Goal: Information Seeking & Learning: Learn about a topic

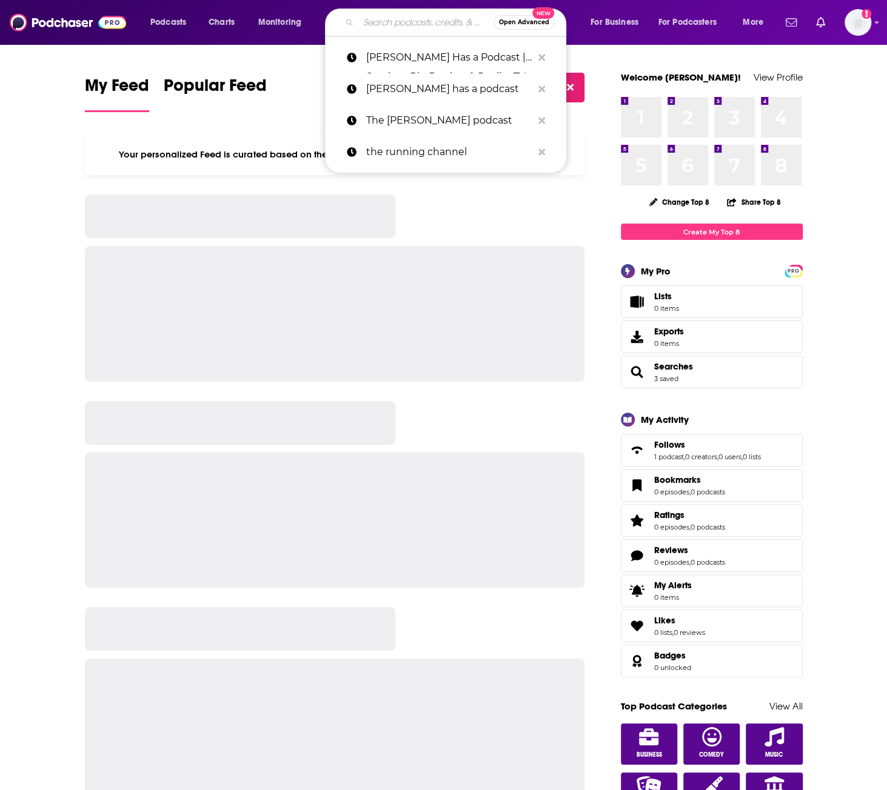
click at [407, 25] on input "Search podcasts, credits, & more..." at bounding box center [425, 22] width 135 height 19
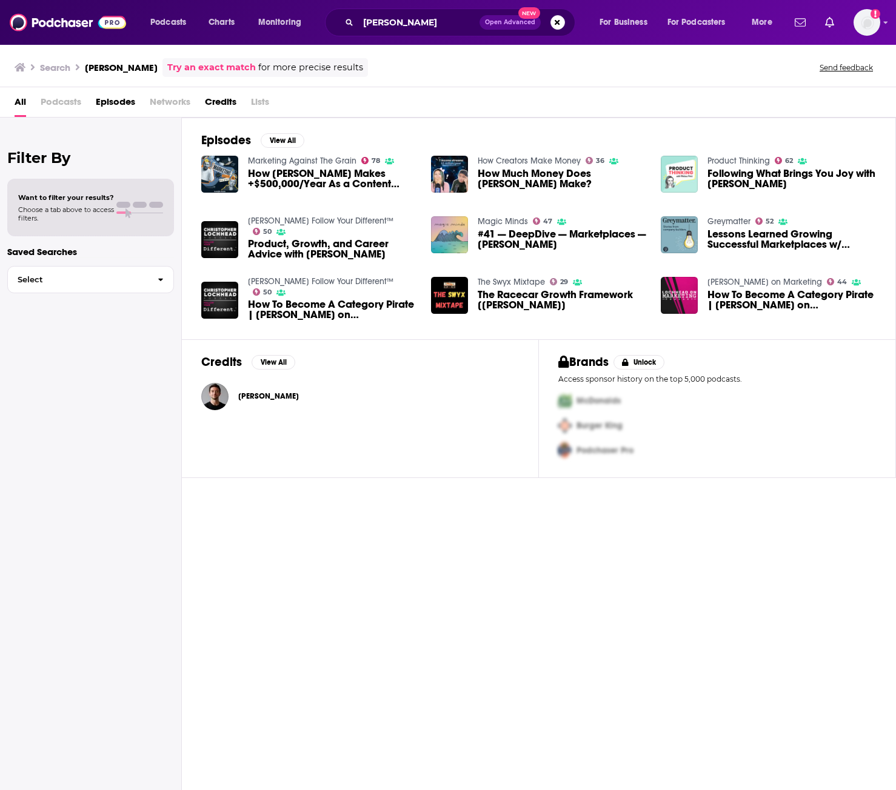
click at [269, 386] on div "[PERSON_NAME]" at bounding box center [268, 396] width 61 height 24
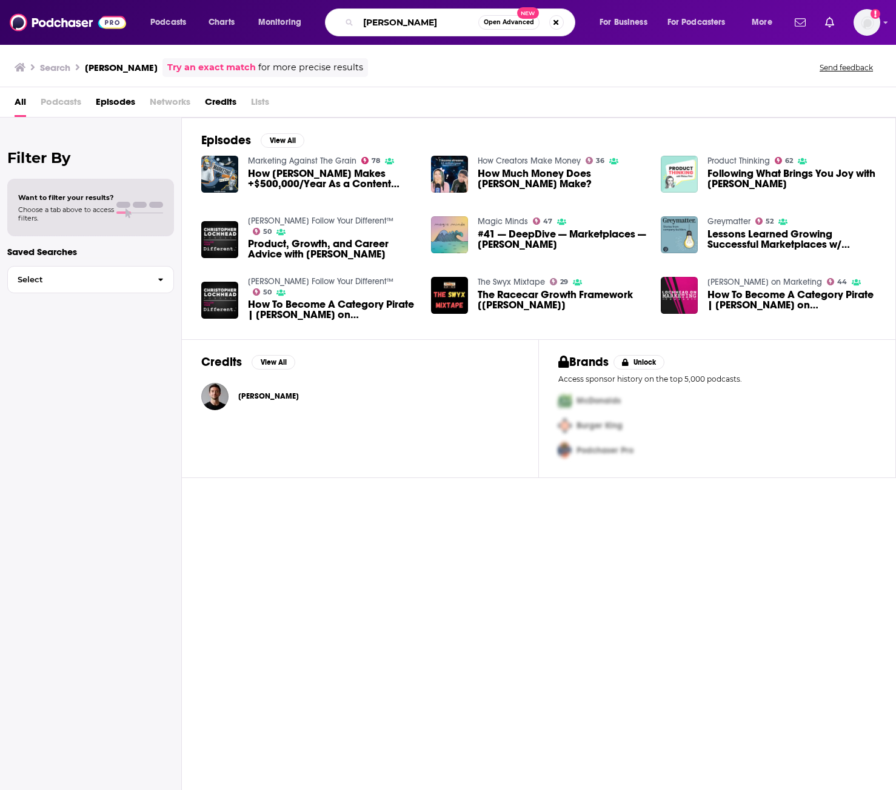
drag, startPoint x: 437, startPoint y: 28, endPoint x: 307, endPoint y: 25, distance: 130.4
click at [308, 25] on div "Podcasts Charts Monitoring [PERSON_NAME] Open Advanced New For Business For Pod…" at bounding box center [463, 22] width 642 height 28
type input "[PERSON_NAME]'s podcast"
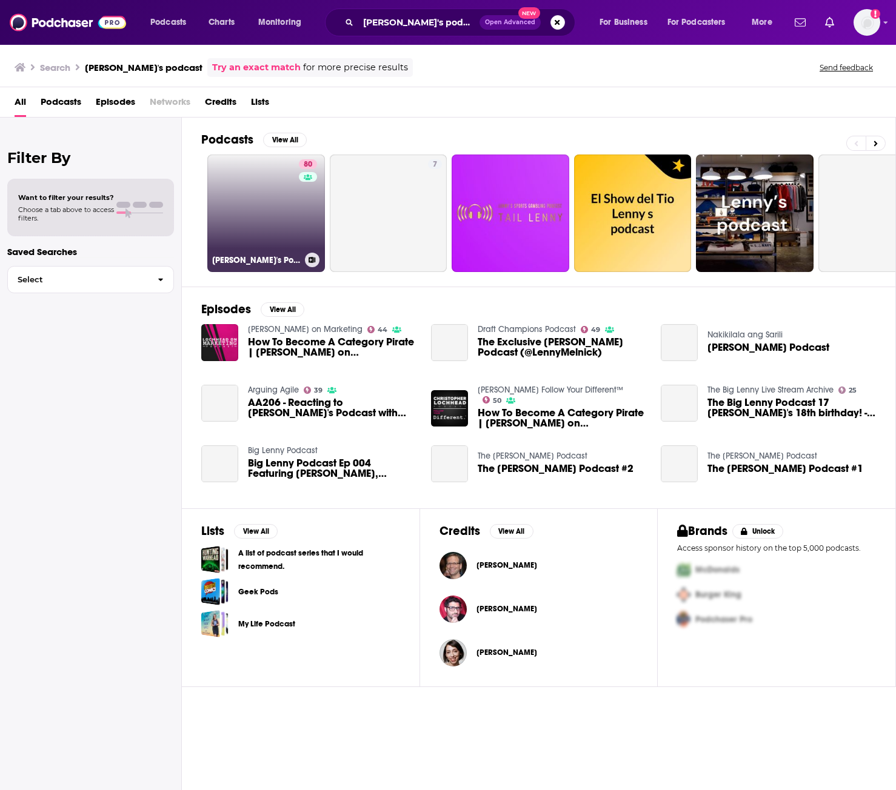
click at [263, 178] on link "80 [PERSON_NAME]'s Podcast: Product | Career | Growth" at bounding box center [266, 214] width 118 height 118
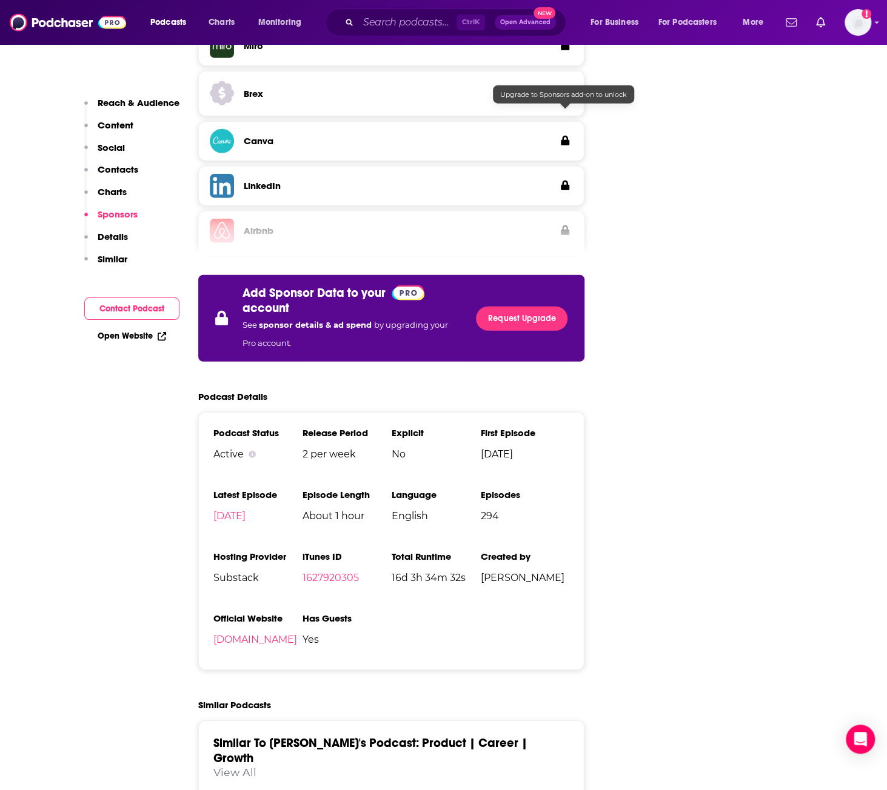
scroll to position [1697, 0]
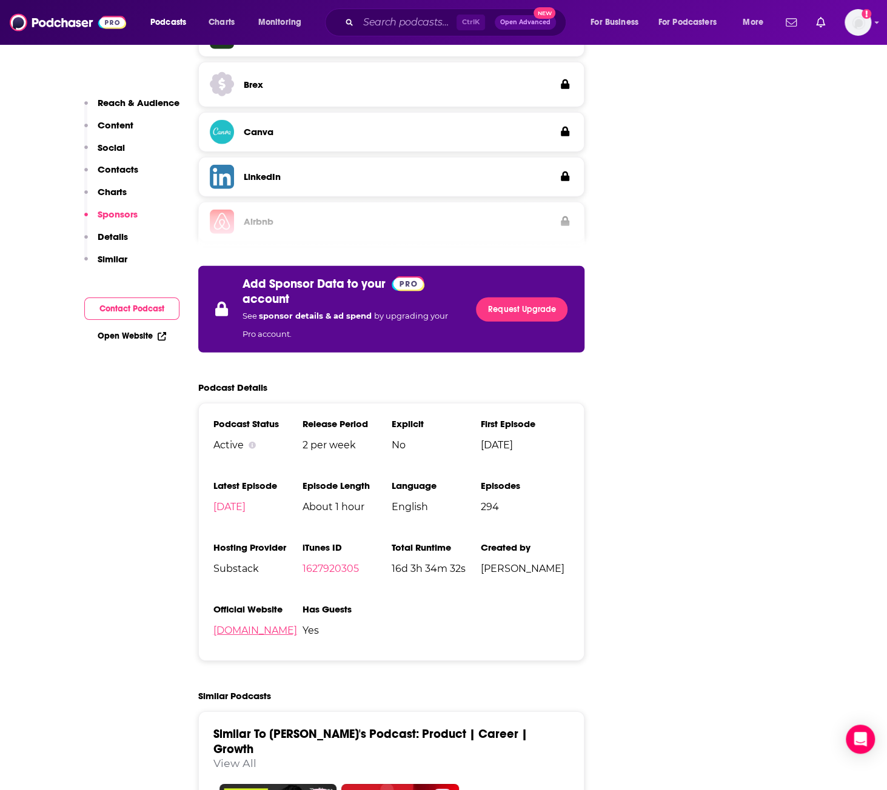
click at [285, 625] on link "[DOMAIN_NAME]" at bounding box center [255, 631] width 84 height 12
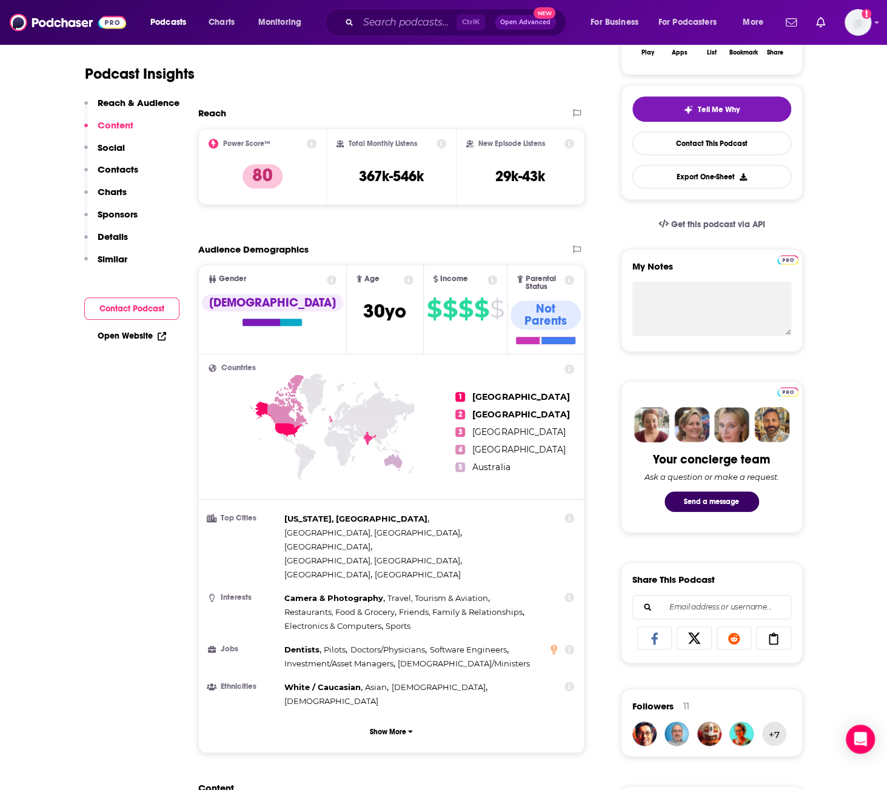
scroll to position [0, 0]
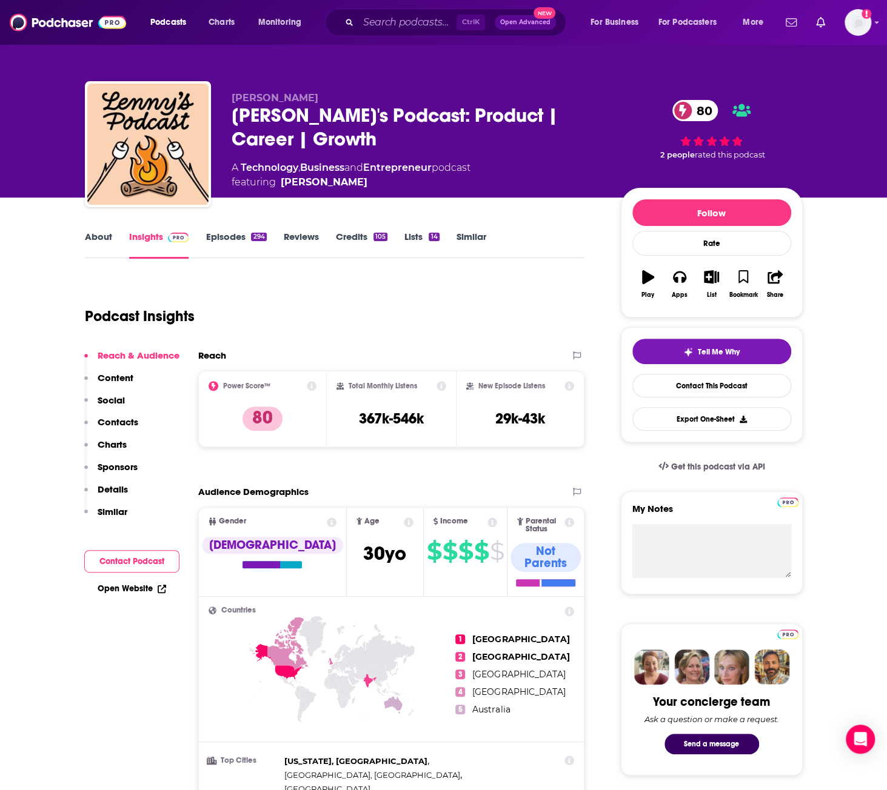
click at [530, 165] on div "A Technology , Business and Entrepreneur podcast featuring [PERSON_NAME]" at bounding box center [417, 175] width 370 height 29
click at [411, 287] on div "Podcast Insights" at bounding box center [330, 309] width 490 height 62
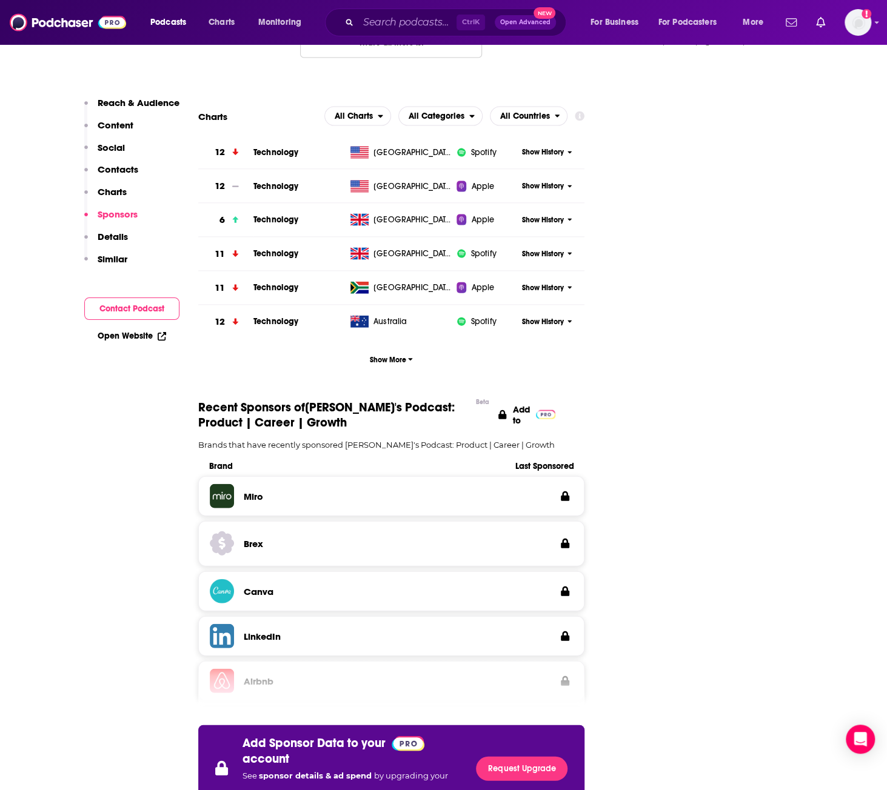
scroll to position [1394, 0]
